Goal: Information Seeking & Learning: Understand process/instructions

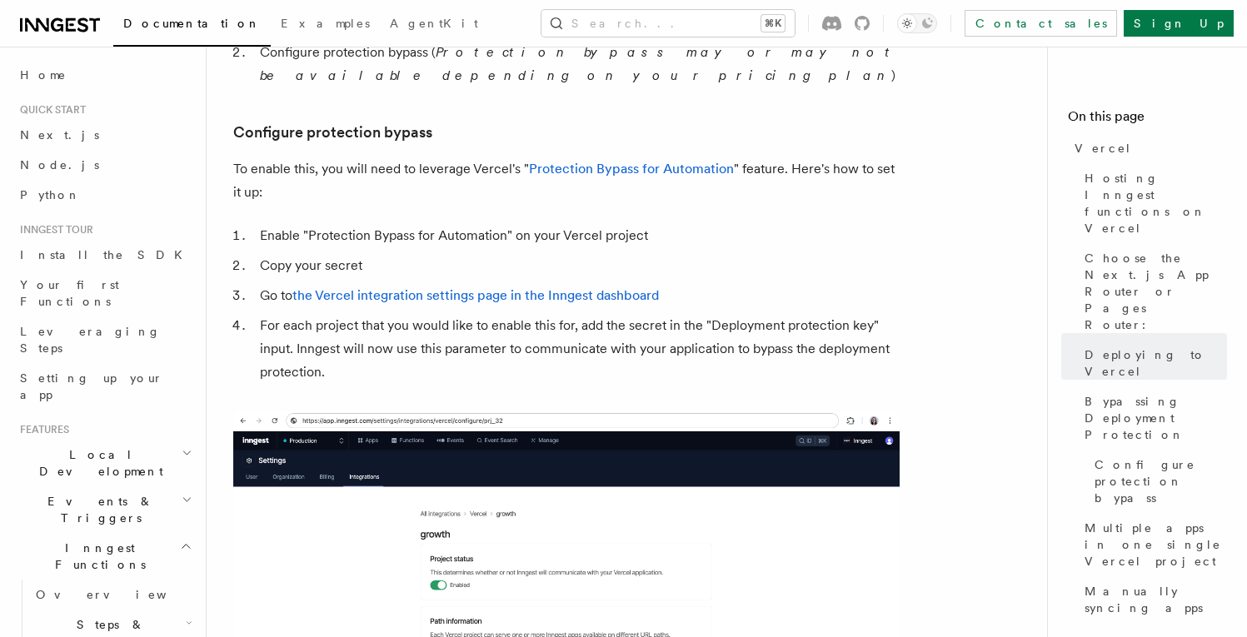
scroll to position [1540, 0]
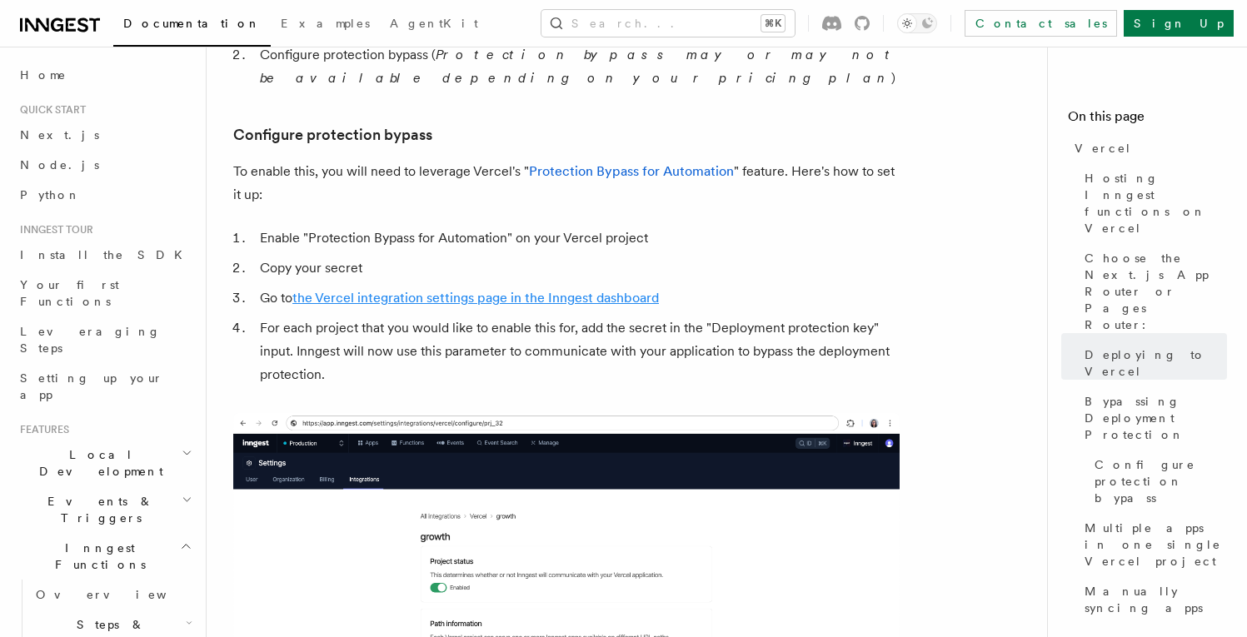
click at [381, 290] on link "the Vercel integration settings page in the Inngest dashboard" at bounding box center [475, 298] width 367 height 16
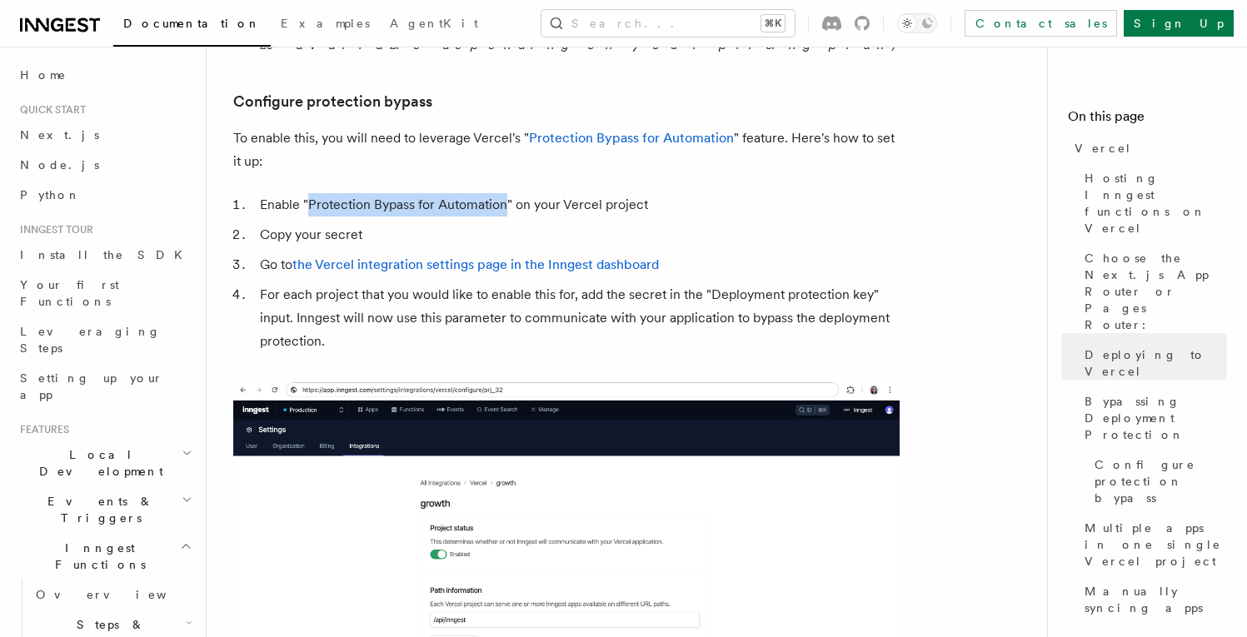
drag, startPoint x: 507, startPoint y: 162, endPoint x: 310, endPoint y: 161, distance: 197.4
click at [310, 193] on li "Enable "Protection Bypass for Automation" on your Vercel project" at bounding box center [577, 204] width 645 height 23
copy li "Protection Bypass for Automation"
click at [322, 223] on li "Copy your secret" at bounding box center [577, 234] width 645 height 23
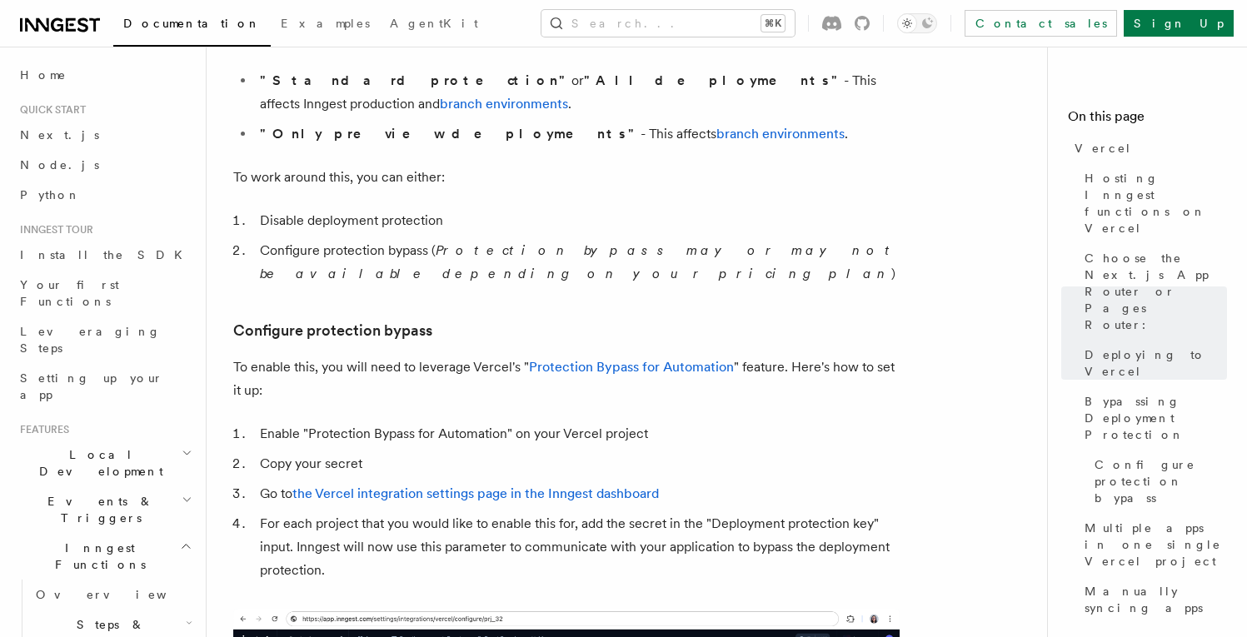
scroll to position [1335, 0]
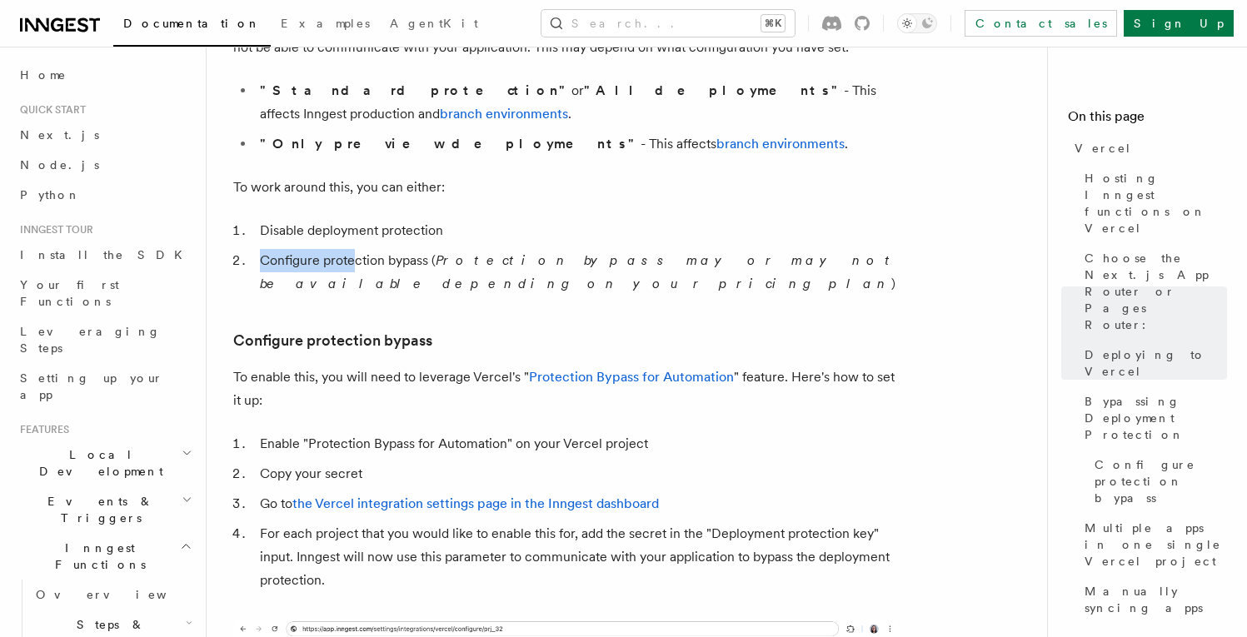
drag, startPoint x: 261, startPoint y: 240, endPoint x: 352, endPoint y: 241, distance: 91.6
click at [352, 249] on li "Configure protection bypass ( Protection bypass may or may not be available dep…" at bounding box center [577, 272] width 645 height 47
drag, startPoint x: 429, startPoint y: 242, endPoint x: 460, endPoint y: 242, distance: 30.8
click at [430, 249] on li "Configure protection bypass ( Protection bypass may or may not be available dep…" at bounding box center [577, 272] width 645 height 47
click at [524, 252] on em "Protection bypass may or may not be available depending on your pricing plan" at bounding box center [578, 271] width 637 height 39
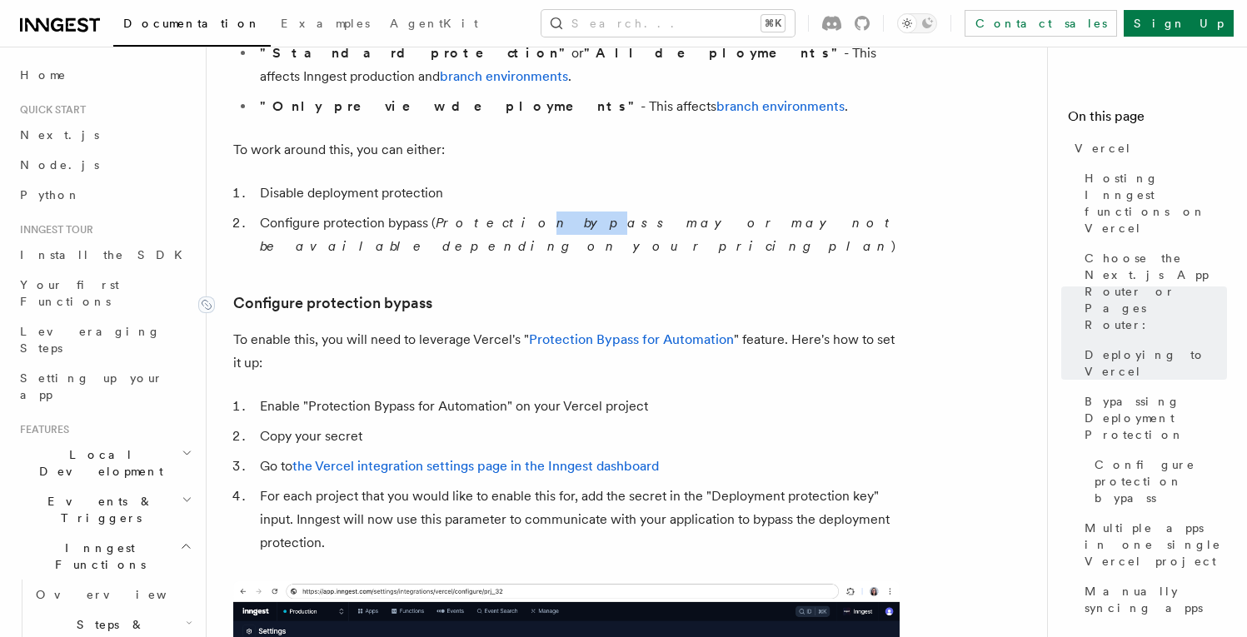
scroll to position [1380, 0]
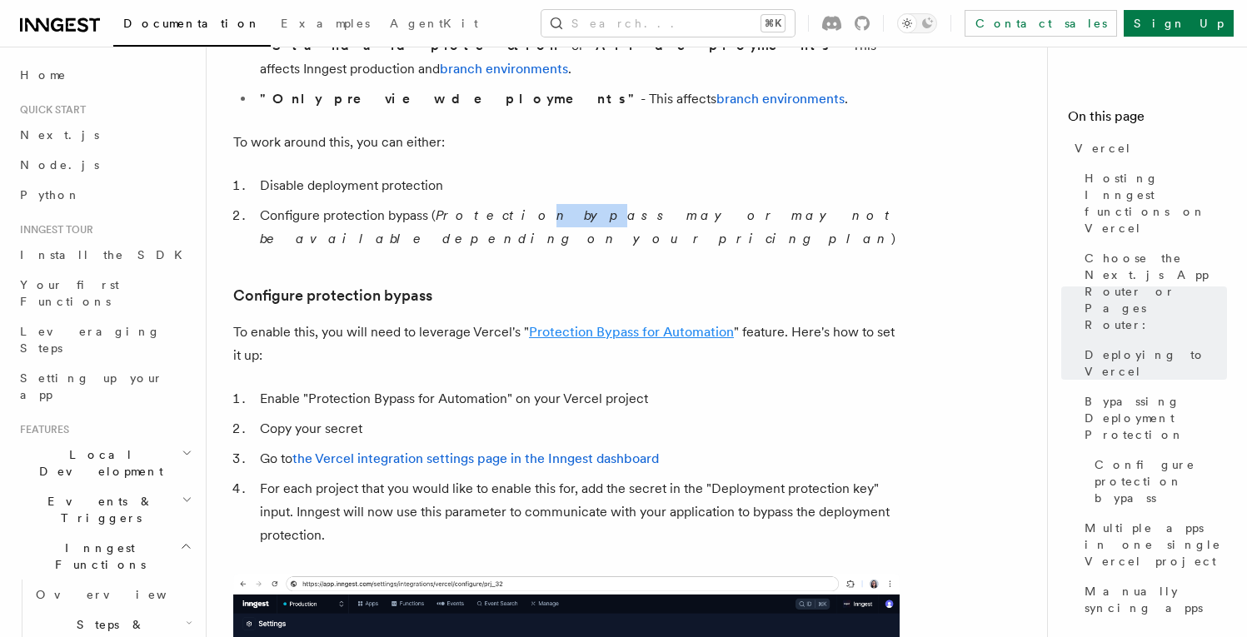
click at [620, 324] on link "Protection Bypass for Automation" at bounding box center [631, 332] width 205 height 16
